Goal: Transaction & Acquisition: Book appointment/travel/reservation

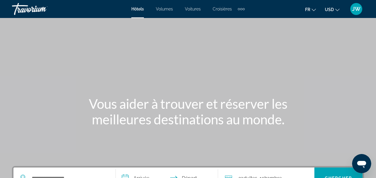
click at [355, 9] on span "JW" at bounding box center [356, 9] width 8 height 6
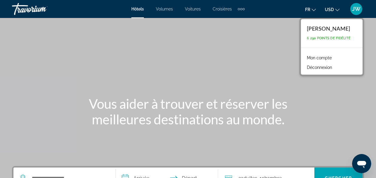
click at [328, 11] on span "USD" at bounding box center [329, 9] width 9 height 5
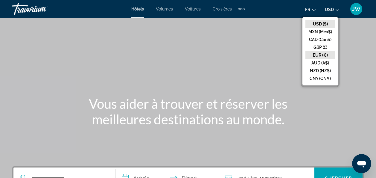
click at [311, 58] on button "EUR (€)" at bounding box center [320, 55] width 30 height 8
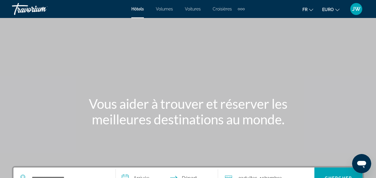
drag, startPoint x: 372, startPoint y: 71, endPoint x: 371, endPoint y: 86, distance: 15.6
click at [371, 86] on div "Contenu principal" at bounding box center [188, 89] width 376 height 179
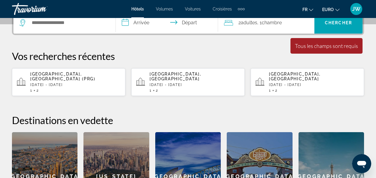
click at [48, 88] on div "1 2" at bounding box center [75, 90] width 90 height 4
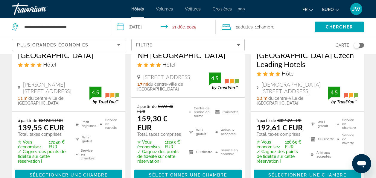
scroll to position [131, 0]
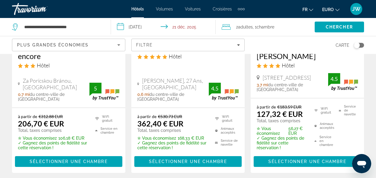
scroll to position [386, 0]
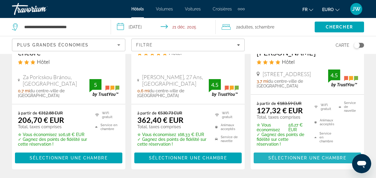
click at [262, 150] on span "Contenu principal" at bounding box center [306, 157] width 107 height 14
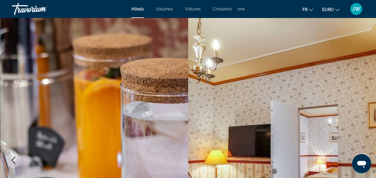
click at [375, 173] on img "Contenu principal" at bounding box center [282, 160] width 188 height 284
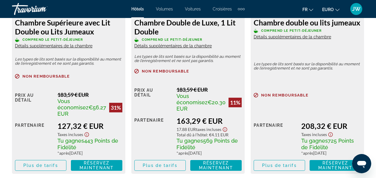
scroll to position [1016, 0]
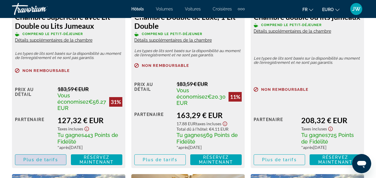
click at [31, 159] on span "Plus de tarifs" at bounding box center [40, 159] width 34 height 5
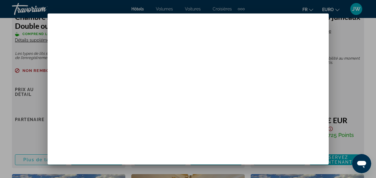
scroll to position [0, 0]
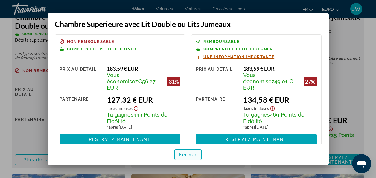
click at [191, 153] on span "Fermer" at bounding box center [188, 154] width 18 height 5
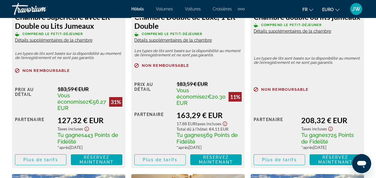
scroll to position [1016, 0]
click at [355, 13] on div "JW" at bounding box center [356, 9] width 12 height 12
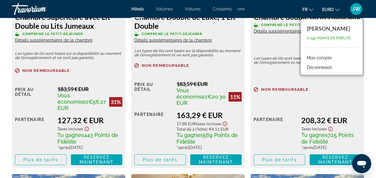
click at [303, 59] on div "Mon compte Déconnexion" at bounding box center [332, 61] width 62 height 25
click at [318, 57] on link "Mon compte" at bounding box center [319, 58] width 31 height 8
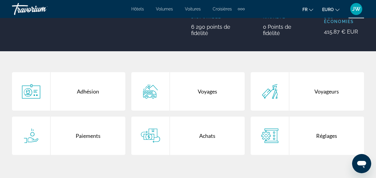
scroll to position [96, 0]
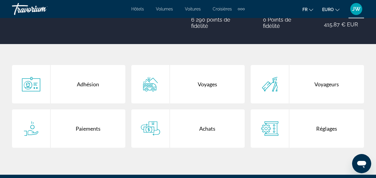
click at [194, 71] on div "Voyages" at bounding box center [207, 84] width 75 height 38
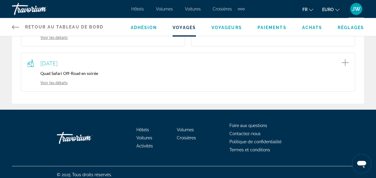
scroll to position [47, 0]
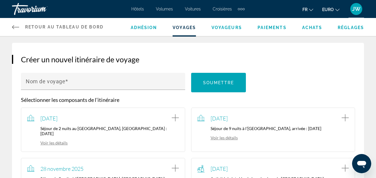
click at [218, 136] on link "Voir les détails" at bounding box center [217, 137] width 40 height 5
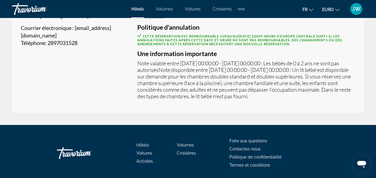
scroll to position [219, 0]
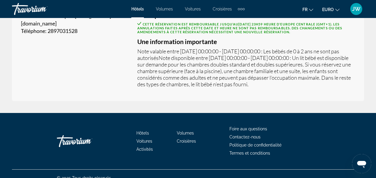
click at [137, 9] on span "Hôtels" at bounding box center [137, 9] width 13 height 5
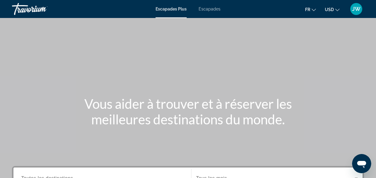
click at [330, 10] on span "USD" at bounding box center [329, 9] width 9 height 5
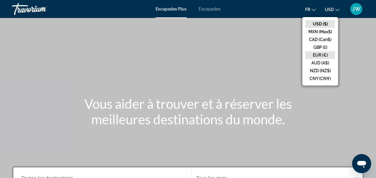
click at [318, 54] on button "EUR (€)" at bounding box center [320, 55] width 30 height 8
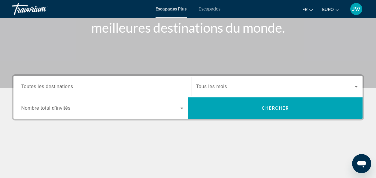
scroll to position [91, 0]
click at [53, 85] on span "Toutes les destinations" at bounding box center [47, 86] width 52 height 5
click at [53, 85] on input "Destination Toutes les destinations" at bounding box center [102, 86] width 162 height 7
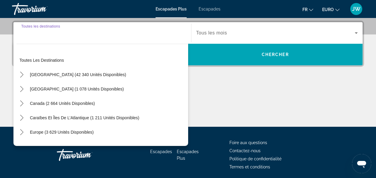
scroll to position [146, 0]
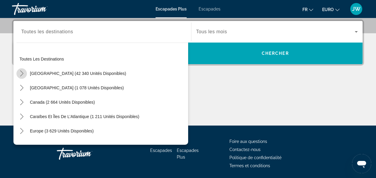
click at [25, 75] on mat-icon "Toggle États-Unis (42 340 unités disponibles) sous-menu" at bounding box center [21, 73] width 10 height 10
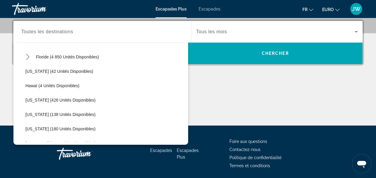
scroll to position [120, 0]
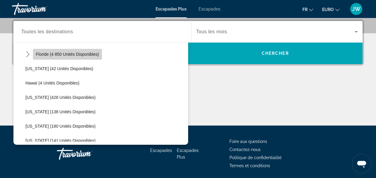
click at [88, 53] on span "Floride (4 850 unités disponibles)" at bounding box center [67, 54] width 63 height 5
type input "**********"
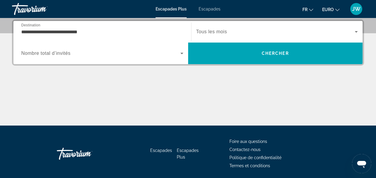
click at [233, 37] on div "Widget de recherche" at bounding box center [277, 31] width 162 height 17
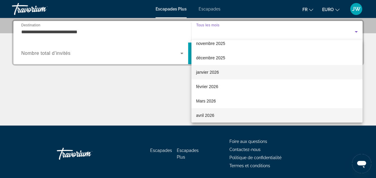
scroll to position [49, 0]
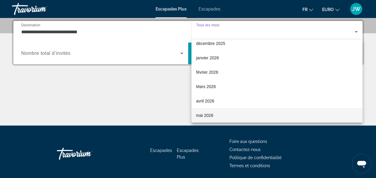
click at [266, 115] on mat-option "mai 2026" at bounding box center [276, 115] width 171 height 14
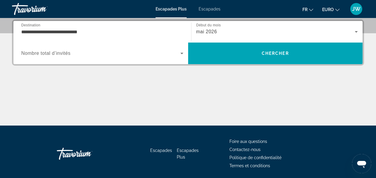
click at [98, 48] on div "Widget de recherche" at bounding box center [102, 53] width 162 height 17
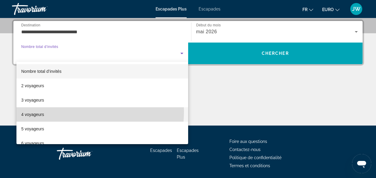
click at [63, 111] on mat-option "4 voyageurs" at bounding box center [102, 114] width 172 height 14
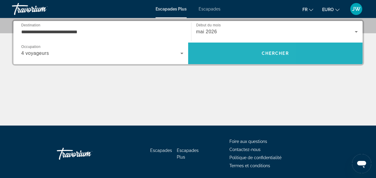
click at [253, 50] on span "Rechercher" at bounding box center [275, 53] width 175 height 14
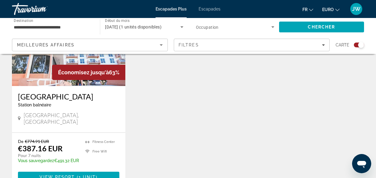
scroll to position [275, 0]
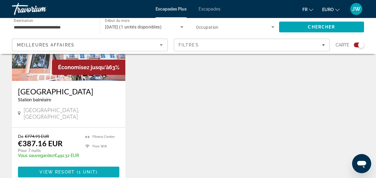
click at [48, 170] on span "View Resort" at bounding box center [56, 171] width 35 height 5
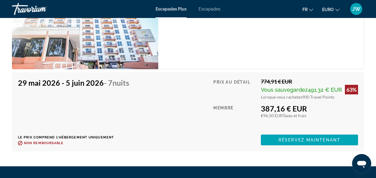
scroll to position [968, 0]
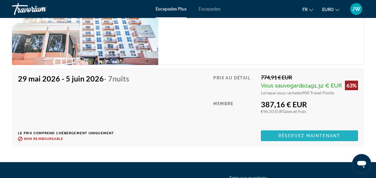
click at [271, 134] on span "Contenu principal" at bounding box center [309, 135] width 97 height 14
